Goal: Task Accomplishment & Management: Complete application form

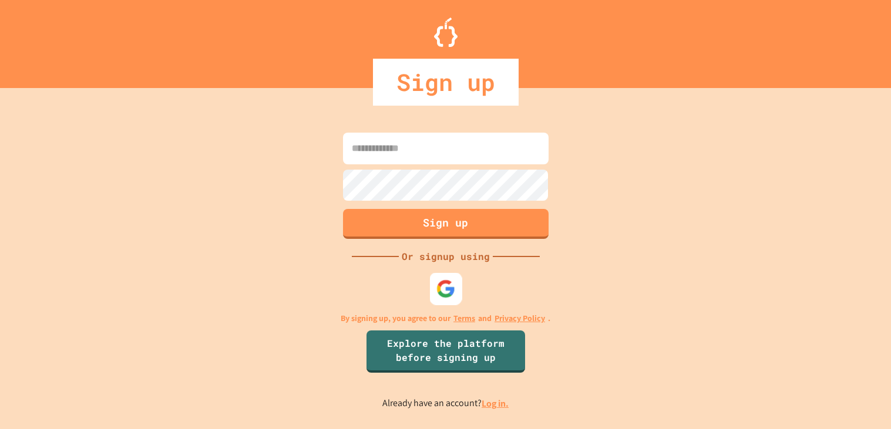
click at [446, 285] on img at bounding box center [445, 289] width 19 height 19
